Goal: Transaction & Acquisition: Purchase product/service

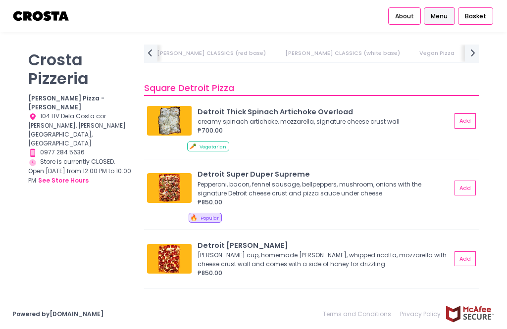
scroll to position [1016, 0]
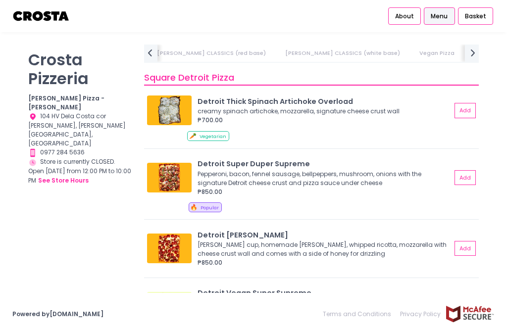
click at [462, 106] on button "Add" at bounding box center [464, 110] width 21 height 15
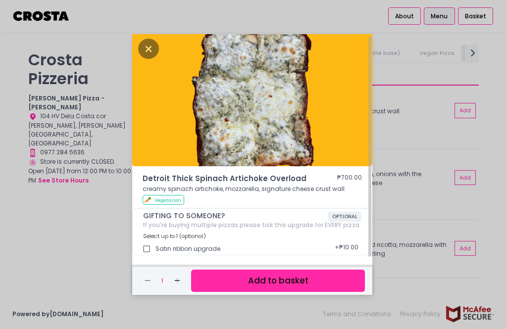
scroll to position [31, 0]
click at [303, 270] on button "Add to basket" at bounding box center [278, 281] width 174 height 22
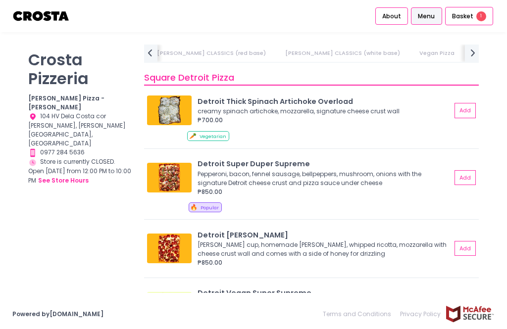
click at [468, 14] on span "Basket" at bounding box center [462, 16] width 21 height 10
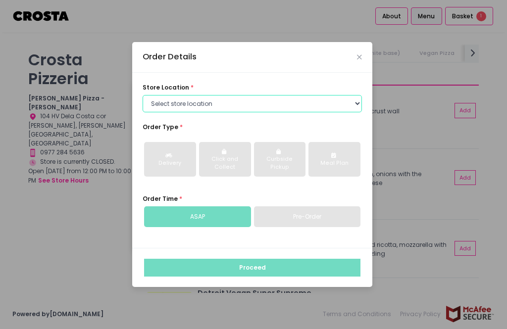
click at [349, 113] on select "Select store location [PERSON_NAME] Pizza - [PERSON_NAME] Pizza - [GEOGRAPHIC_D…" at bounding box center [252, 104] width 219 height 18
select select "5fabb2e53664a8677beaeb89"
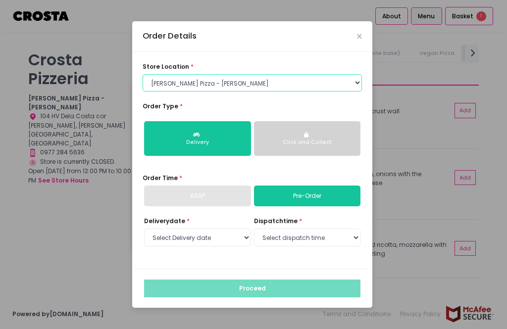
scroll to position [32, 0]
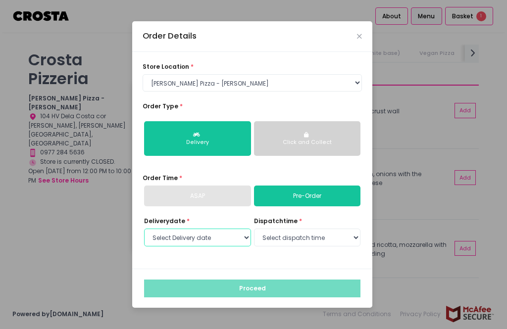
click at [181, 229] on select "Select Delivery date [DATE] [DATE] [DATE]" at bounding box center [197, 238] width 107 height 18
select select "[DATE]"
click at [343, 229] on select "Select dispatch time 12:00 PM - 12:30 PM 12:30 PM - 01:00 PM 01:00 PM - 01:30 P…" at bounding box center [307, 238] width 107 height 18
select select "12:00"
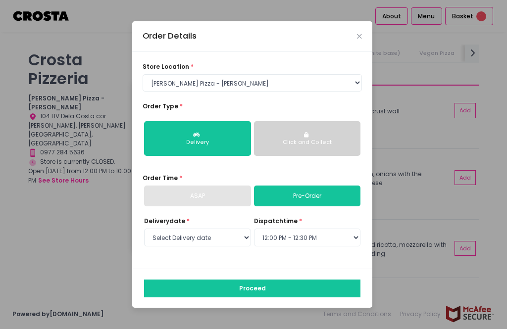
click at [199, 269] on div "Proceed" at bounding box center [252, 288] width 240 height 39
click at [203, 280] on button "Proceed" at bounding box center [252, 289] width 216 height 18
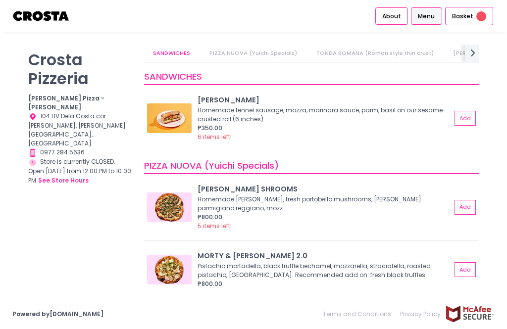
click at [477, 20] on div "Basket 1" at bounding box center [469, 16] width 48 height 19
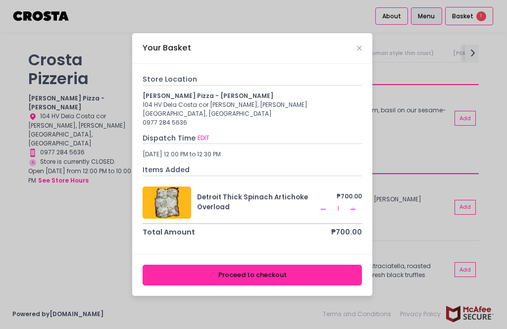
scroll to position [32, 0]
click at [182, 265] on button "Proceed to checkout" at bounding box center [252, 275] width 219 height 20
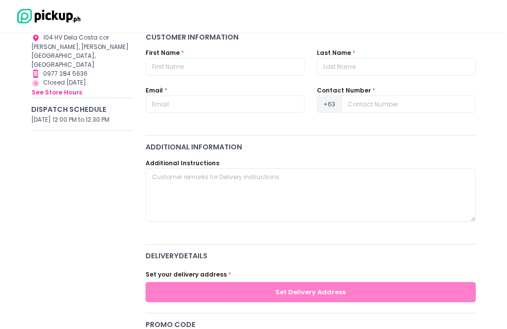
scroll to position [149, 0]
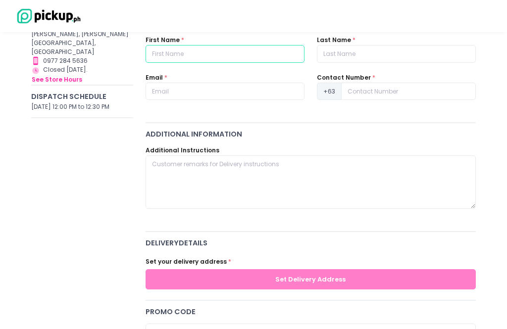
click at [184, 48] on input "text" at bounding box center [225, 54] width 159 height 18
type input "[PERSON_NAME]"
click at [393, 50] on input "text" at bounding box center [396, 54] width 159 height 18
type input "Siao"
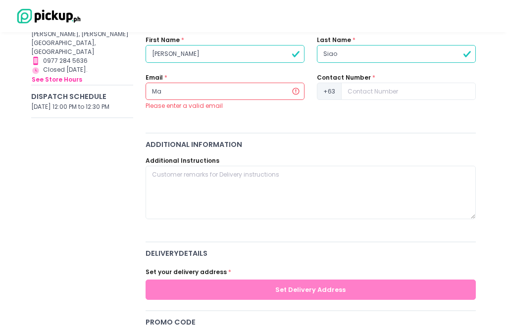
type input "[EMAIL_ADDRESS][DOMAIN_NAME]"
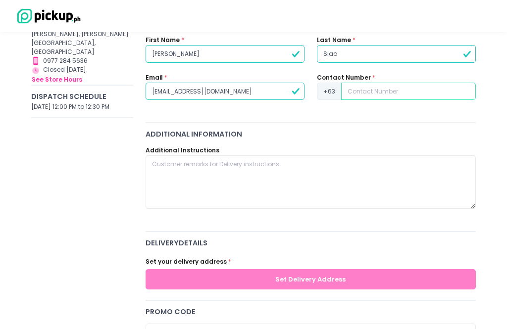
click at [401, 89] on input at bounding box center [408, 92] width 135 height 18
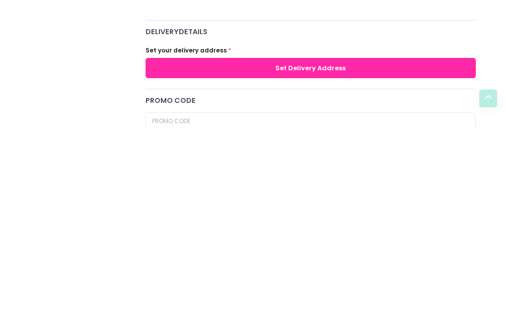
type input "9175831120"
click at [401, 260] on button "Set Delivery Address" at bounding box center [311, 270] width 330 height 20
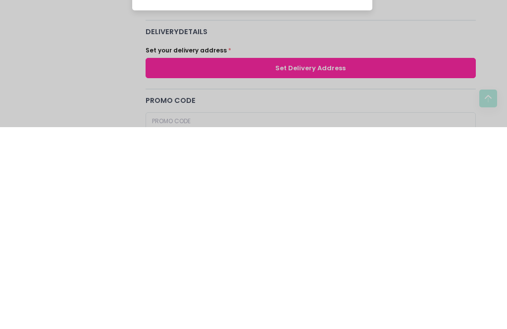
scroll to position [360, 0]
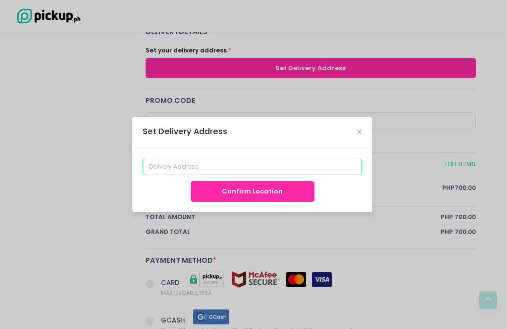
click at [178, 176] on input at bounding box center [252, 167] width 219 height 18
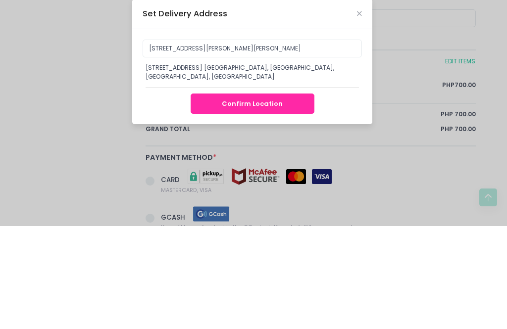
click at [284, 166] on div "[STREET_ADDRESS] [GEOGRAPHIC_DATA], [GEOGRAPHIC_DATA], [GEOGRAPHIC_DATA], [GEOG…" at bounding box center [252, 175] width 213 height 18
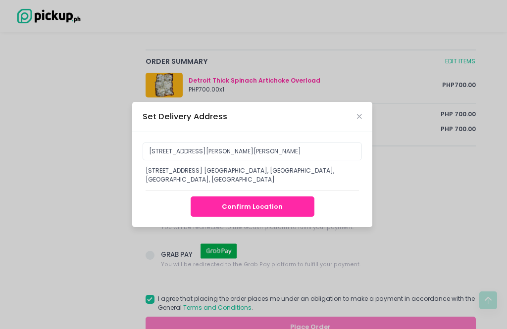
type input "[STREET_ADDRESS] [GEOGRAPHIC_DATA], [GEOGRAPHIC_DATA], [GEOGRAPHIC_DATA], [GEOG…"
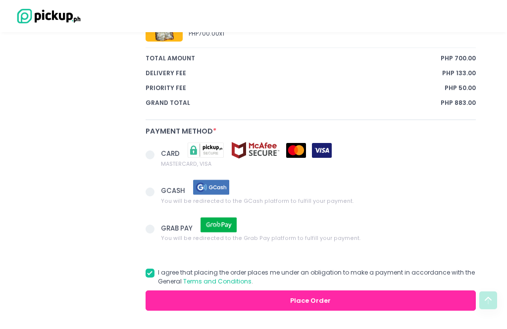
scroll to position [572, 0]
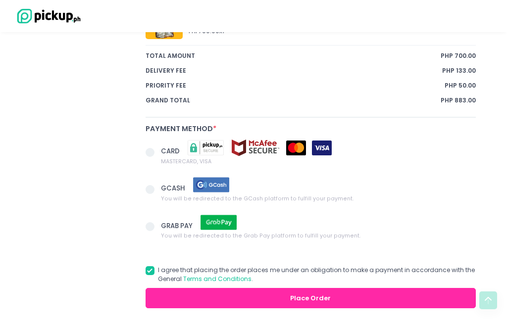
click at [155, 188] on span at bounding box center [153, 190] width 15 height 12
click at [158, 188] on input "GCASH You will be redirected to the GCash platform to fulfill your payment." at bounding box center [161, 188] width 6 height 6
click at [347, 302] on button "Place Order" at bounding box center [311, 298] width 330 height 20
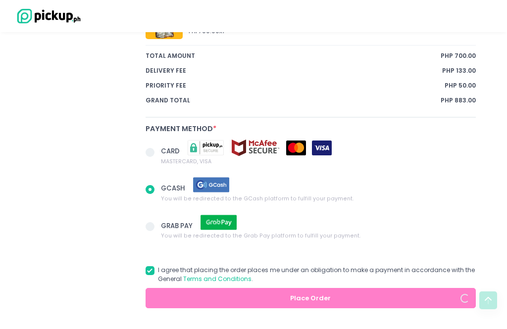
radio input "true"
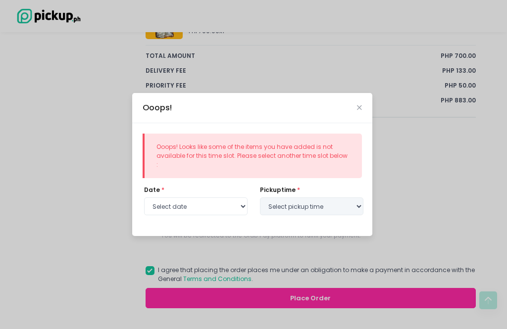
select select "[DATE]"
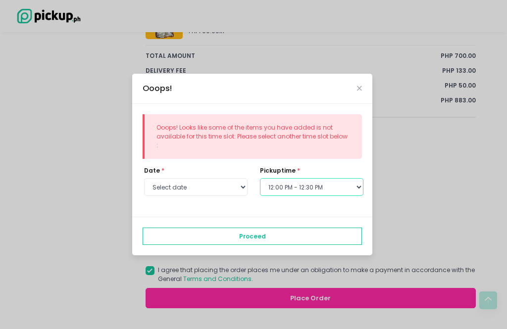
click at [347, 196] on select "Select pickup time 12:00 PM - 12:30 PM 12:30 PM - 01:00 PM 01:00 PM - 01:30 PM …" at bounding box center [311, 187] width 103 height 18
select select "17:00"
click at [327, 246] on button "Proceed" at bounding box center [252, 237] width 219 height 18
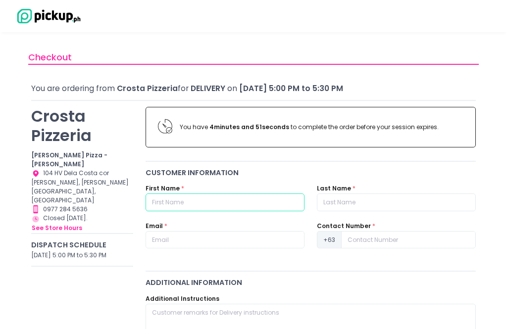
click at [196, 198] on input "text" at bounding box center [225, 203] width 159 height 18
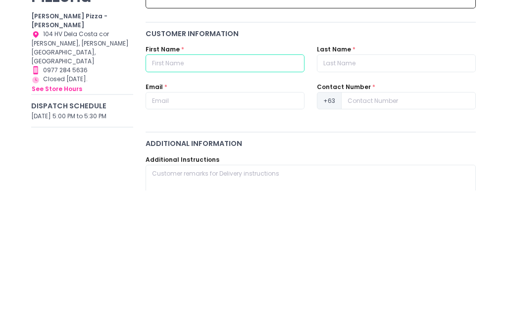
type input "[PERSON_NAME]"
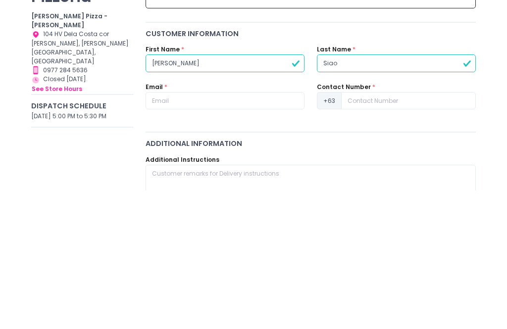
type input "Siao"
click at [214, 231] on input "text" at bounding box center [225, 240] width 159 height 18
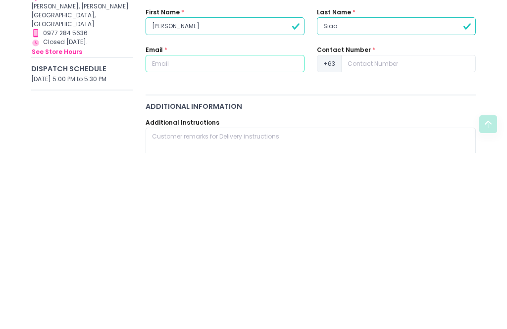
type input "[EMAIL_ADDRESS][DOMAIN_NAME]"
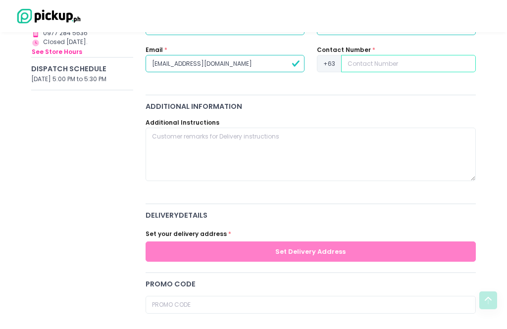
click at [388, 63] on input at bounding box center [408, 64] width 135 height 18
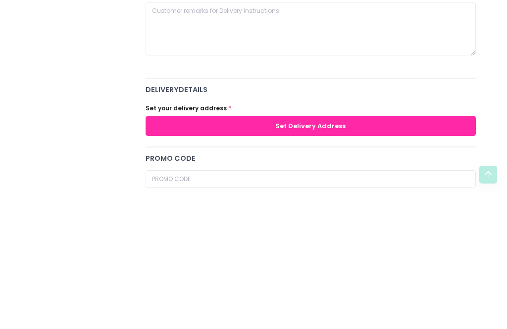
type input "9175831120"
click at [390, 242] on button "Set Delivery Address" at bounding box center [311, 252] width 330 height 20
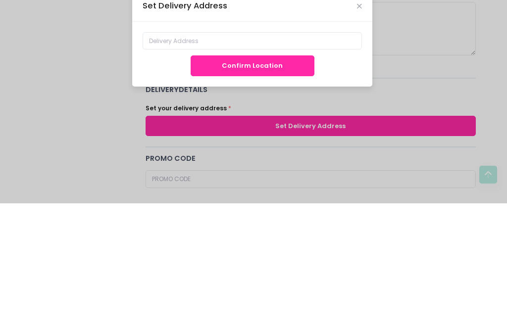
scroll to position [302, 0]
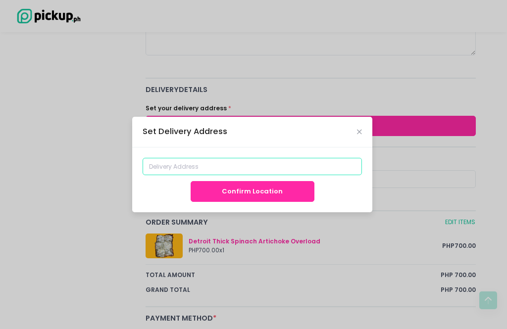
click at [310, 176] on input at bounding box center [252, 167] width 219 height 18
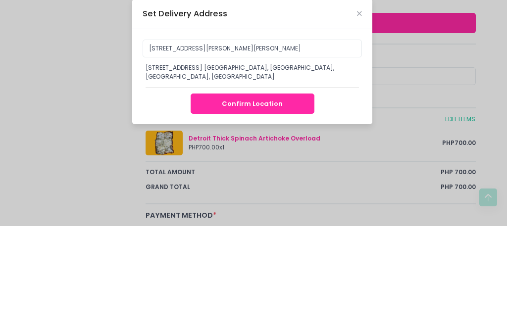
click at [241, 166] on div "[STREET_ADDRESS] [GEOGRAPHIC_DATA], [GEOGRAPHIC_DATA], [GEOGRAPHIC_DATA], [GEOG…" at bounding box center [252, 175] width 213 height 18
type input "[STREET_ADDRESS] [GEOGRAPHIC_DATA], [GEOGRAPHIC_DATA], [GEOGRAPHIC_DATA], [GEOG…"
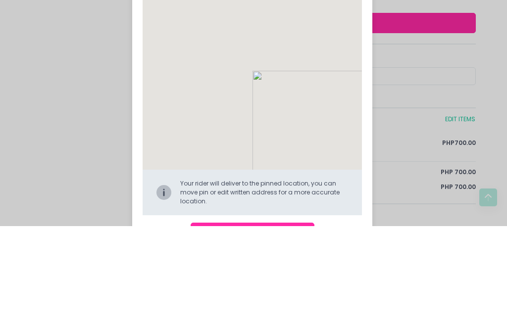
scroll to position [405, 0]
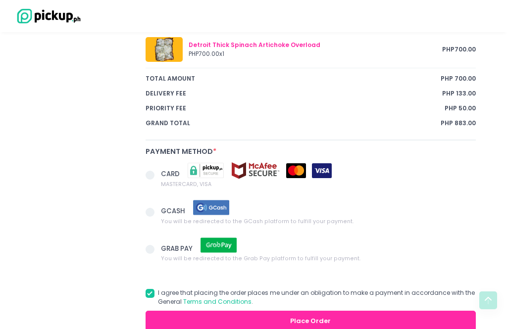
scroll to position [550, 0]
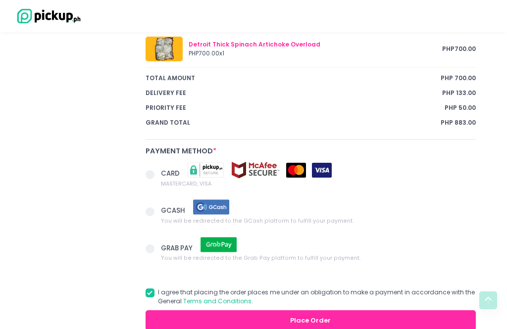
click at [148, 212] on span at bounding box center [150, 211] width 9 height 9
click at [158, 212] on input "GCASH You will be redirected to the GCash platform to fulfill your payment." at bounding box center [161, 210] width 6 height 6
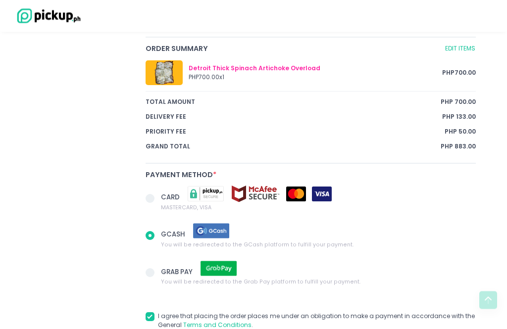
scroll to position [527, 0]
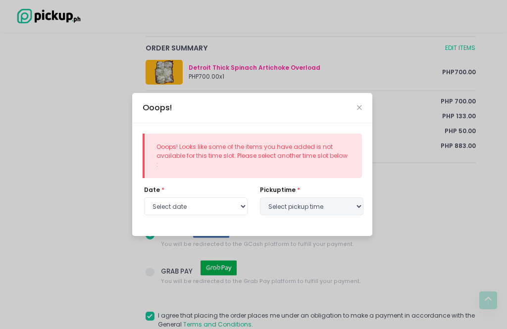
radio input "true"
select select "[DATE]"
select select "17:00"
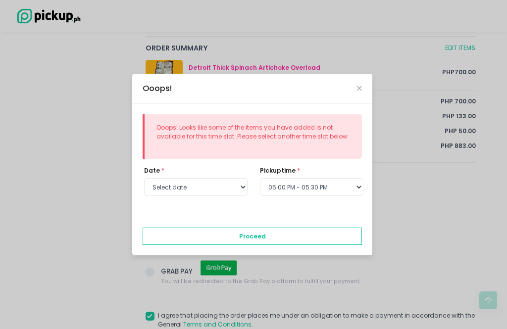
click at [360, 92] on icon "Close" at bounding box center [359, 88] width 5 height 6
radio input "true"
